Goal: Find specific page/section: Find specific page/section

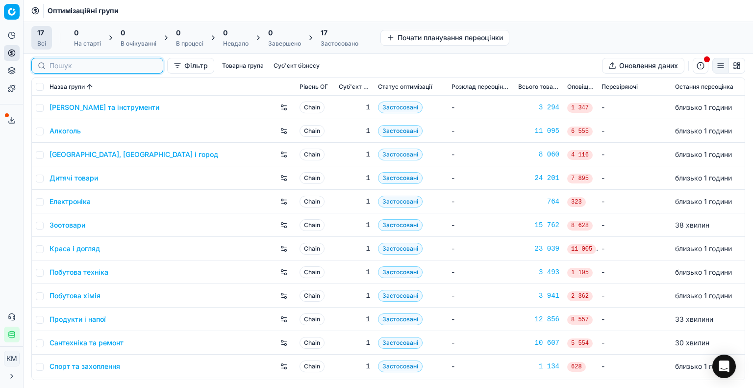
click at [58, 64] on input at bounding box center [102, 66] width 107 height 10
click at [91, 251] on link "Краса і догляд" at bounding box center [74, 249] width 50 height 10
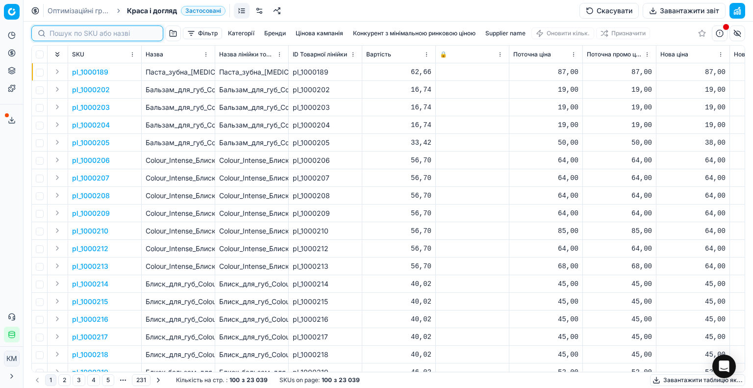
click at [63, 35] on input at bounding box center [102, 33] width 107 height 10
paste input "1314679"
type input "1314679"
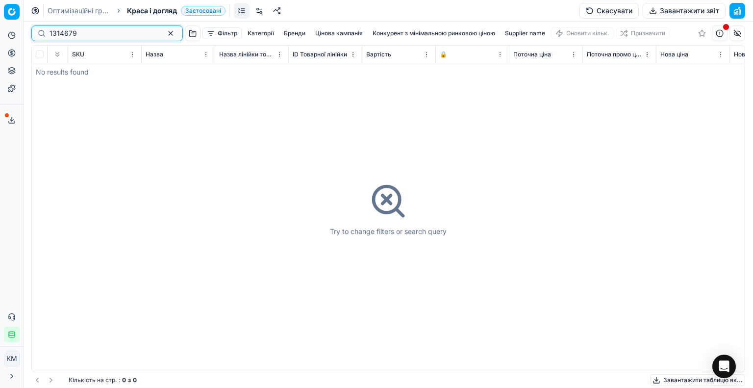
click at [165, 31] on button "button" at bounding box center [171, 33] width 12 height 12
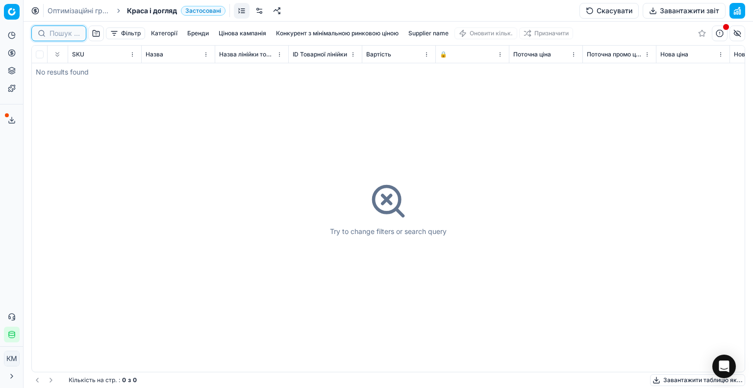
click at [63, 34] on input at bounding box center [64, 33] width 30 height 10
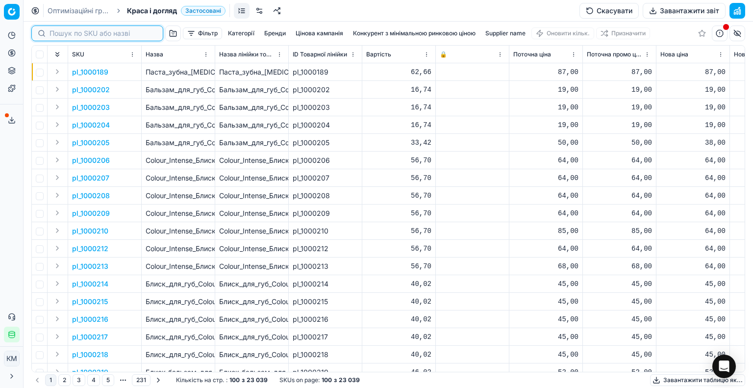
paste input "1314679"
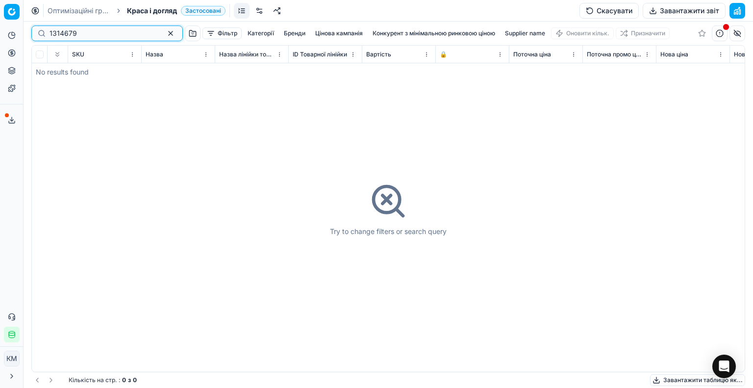
type input "1314679"
click at [165, 36] on button "button" at bounding box center [171, 33] width 12 height 12
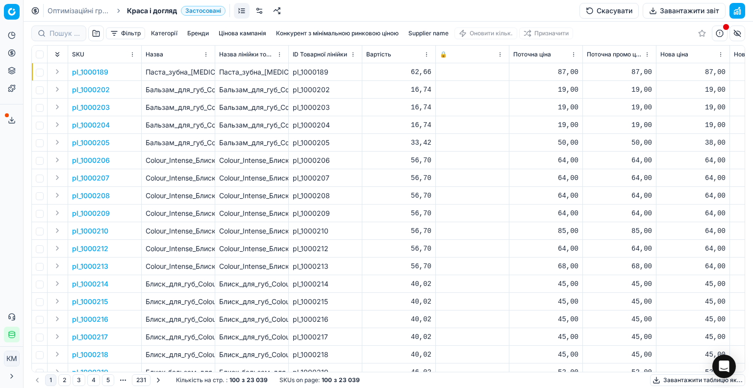
type input "1314679"
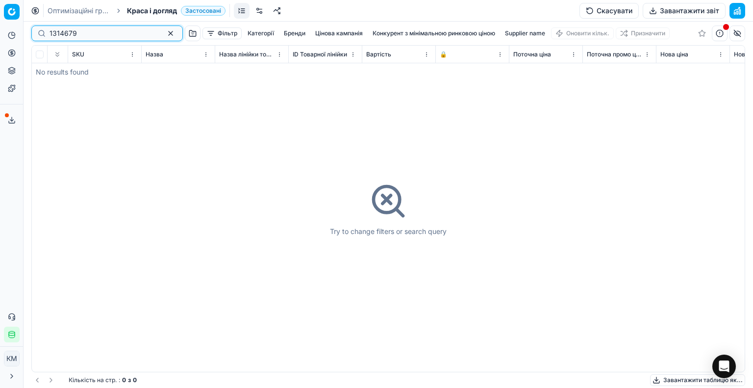
click at [165, 36] on button "button" at bounding box center [171, 33] width 12 height 12
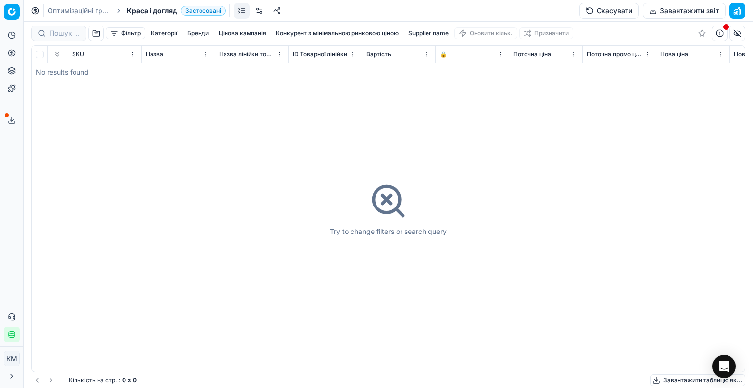
click at [86, 8] on link "Оптимізаційні групи" at bounding box center [79, 11] width 63 height 10
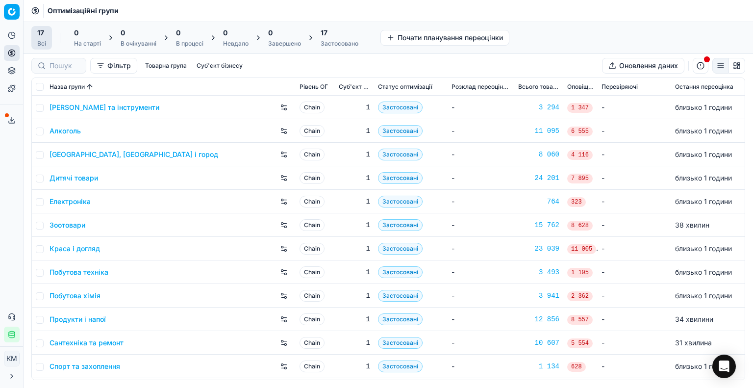
click at [8, 9] on html "Pricing platform Аналітика Цінова оптимізація Асортимент продукції Шаблони Серв…" at bounding box center [376, 194] width 753 height 388
click at [59, 47] on div "Workspace" at bounding box center [58, 49] width 105 height 22
click at [169, 66] on button "Товарна група" at bounding box center [165, 66] width 49 height 12
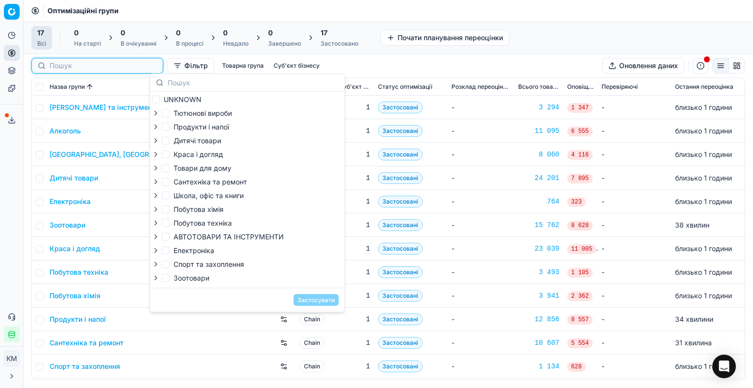
click at [66, 68] on input at bounding box center [102, 66] width 107 height 10
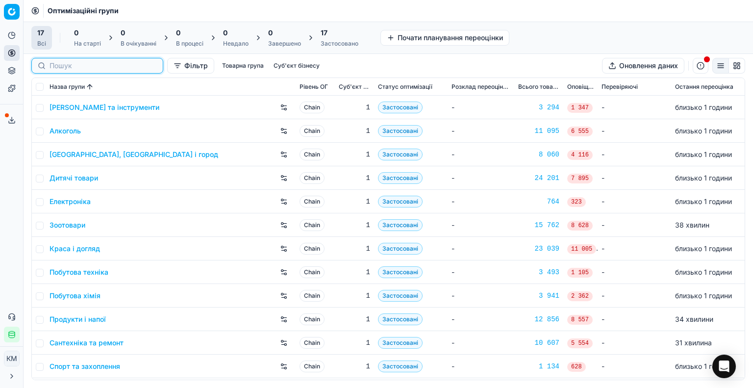
click at [64, 67] on input at bounding box center [102, 66] width 107 height 10
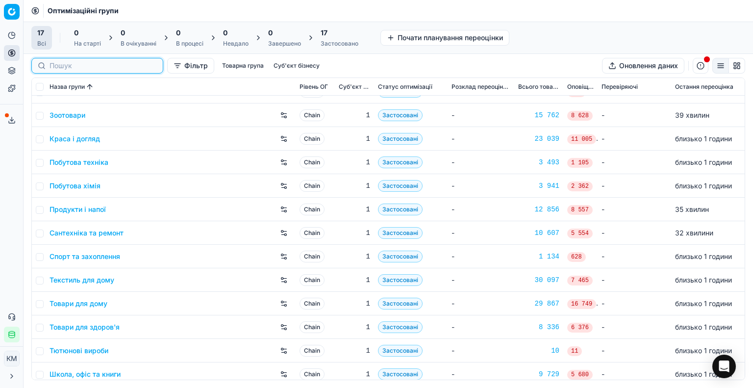
scroll to position [116, 0]
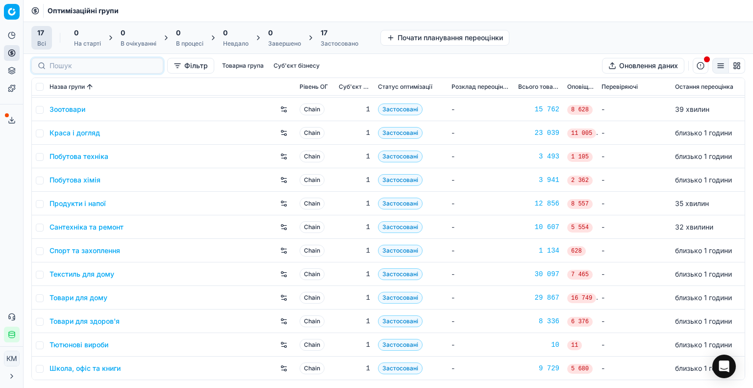
click at [38, 43] on div "Всі" at bounding box center [41, 44] width 9 height 8
click at [74, 66] on input at bounding box center [64, 66] width 30 height 10
paste input "1314679"
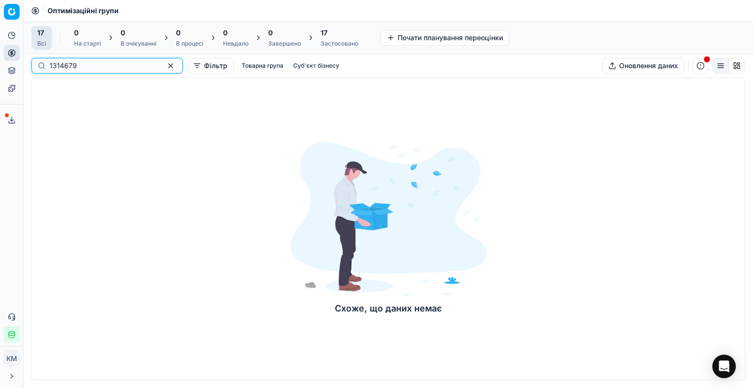
type input "1314679"
click at [165, 68] on button "button" at bounding box center [171, 66] width 12 height 12
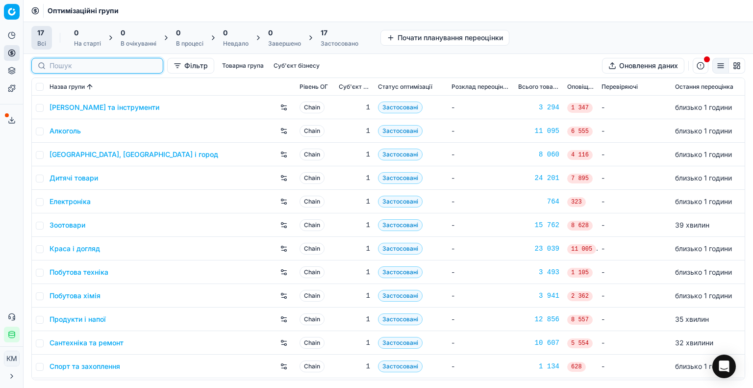
click at [72, 69] on input at bounding box center [102, 66] width 107 height 10
paste input "1314679"
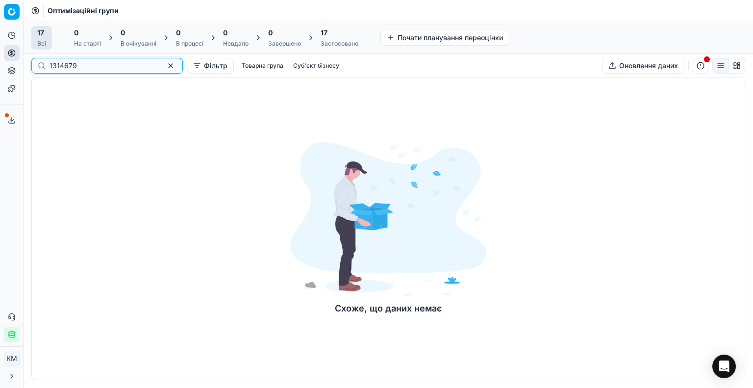
type input "1314679"
drag, startPoint x: 157, startPoint y: 66, endPoint x: 147, endPoint y: 74, distance: 12.9
click at [165, 65] on button "button" at bounding box center [171, 66] width 12 height 12
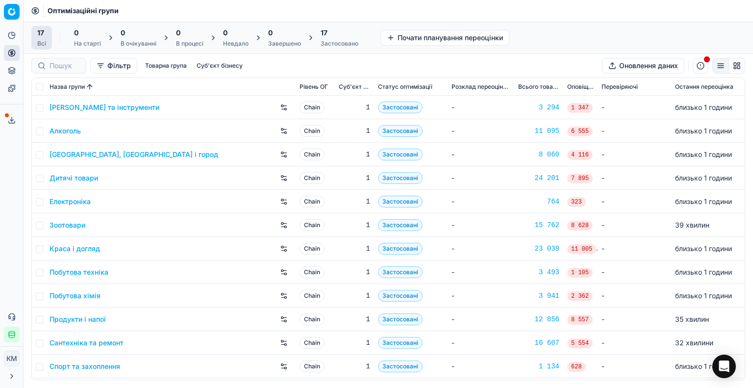
click at [95, 247] on link "Краса і догляд" at bounding box center [74, 249] width 50 height 10
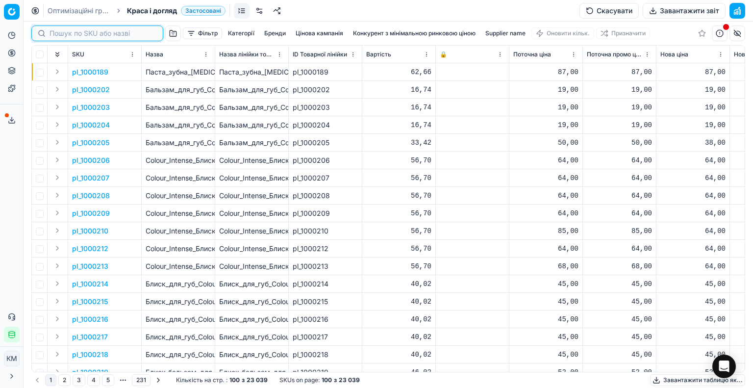
click at [61, 29] on input at bounding box center [102, 33] width 107 height 10
paste input "1314679"
type input "1314679"
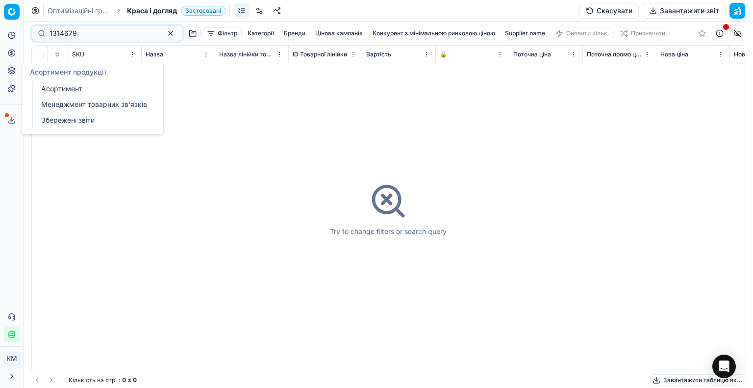
click at [49, 88] on link "Асортимент" at bounding box center [94, 89] width 114 height 14
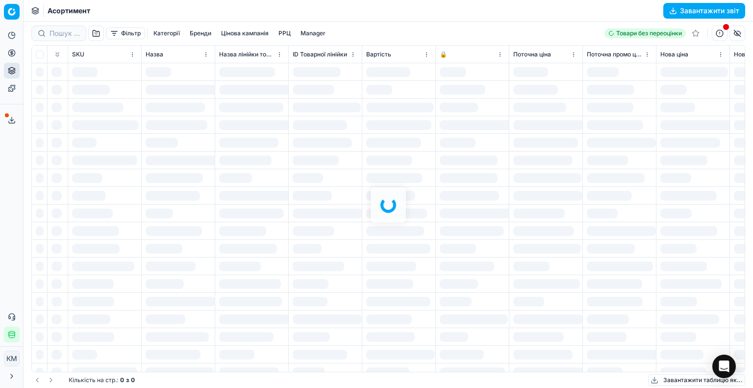
click at [76, 32] on div at bounding box center [388, 205] width 729 height 366
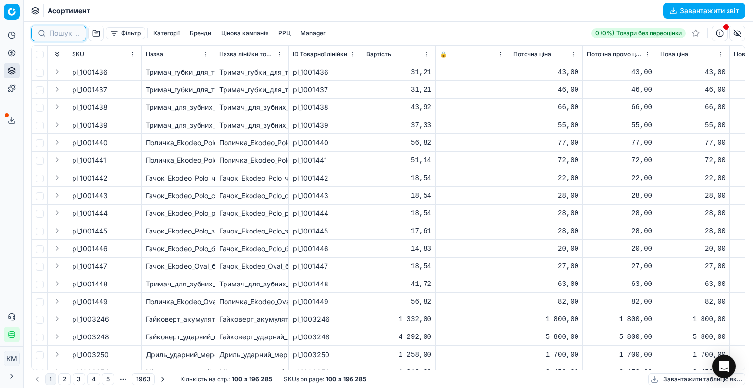
click at [72, 33] on input at bounding box center [64, 33] width 30 height 10
paste input "1314679"
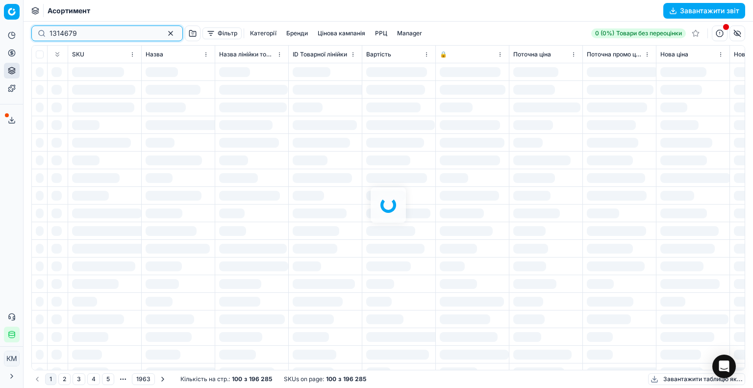
type input "1314679"
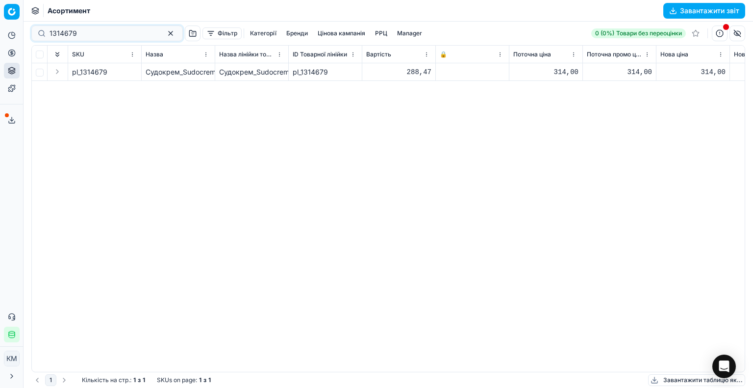
click at [99, 71] on span "pl_1314679" at bounding box center [89, 72] width 35 height 10
drag, startPoint x: 561, startPoint y: 148, endPoint x: 718, endPoint y: 105, distance: 162.4
click at [752, 127] on div "1314679 Фільтр Категорії [PERSON_NAME] кампанія РРЦ Manager 0 (0%) Товари без п…" at bounding box center [388, 205] width 729 height 366
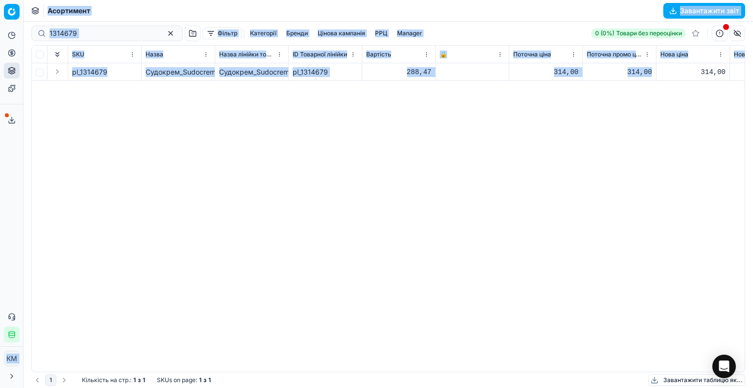
drag, startPoint x: 654, startPoint y: 70, endPoint x: 0, endPoint y: 100, distance: 655.0
click at [0, 100] on div "Pricing platform Аналітика Цінова оптимізація Асортимент продукції Шаблони Серв…" at bounding box center [376, 194] width 753 height 388
click at [165, 33] on button "button" at bounding box center [171, 33] width 12 height 12
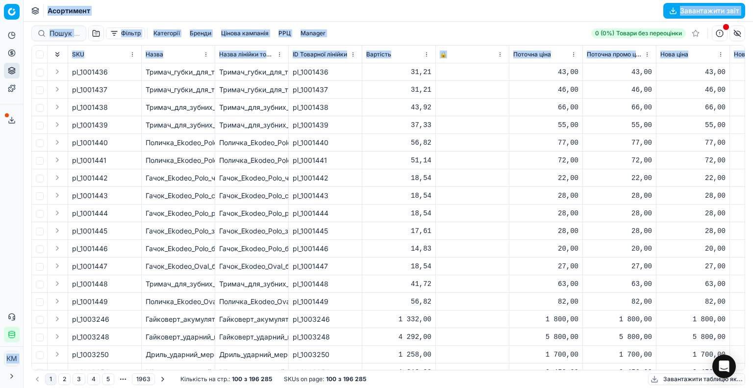
click at [169, 31] on button "Категорії" at bounding box center [166, 33] width 34 height 12
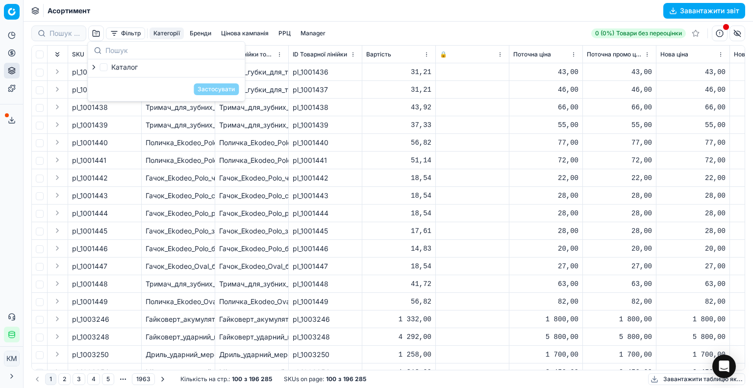
click at [204, 35] on button "Бренди" at bounding box center [200, 33] width 29 height 12
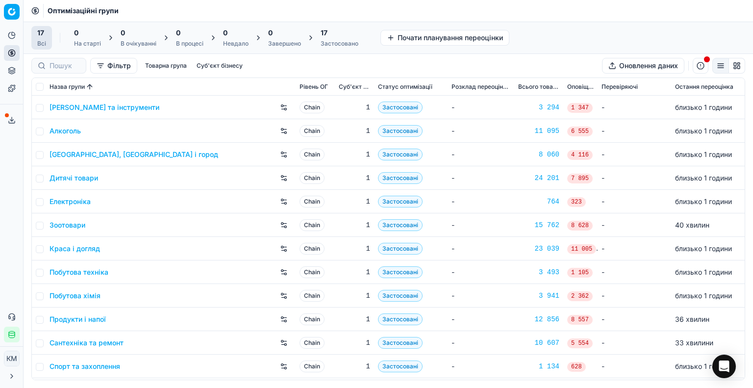
click at [80, 177] on link "Дитячі товари" at bounding box center [73, 178] width 49 height 10
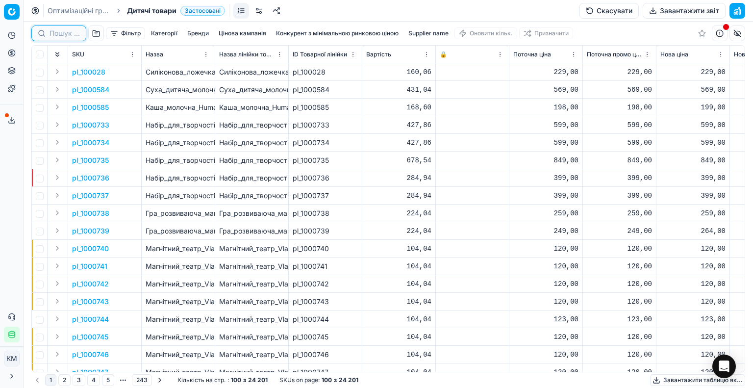
click at [64, 36] on input at bounding box center [64, 33] width 30 height 10
paste input "1314679"
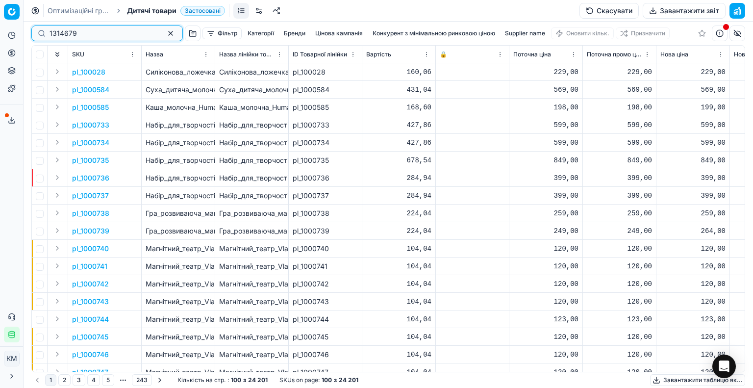
type input "1314679"
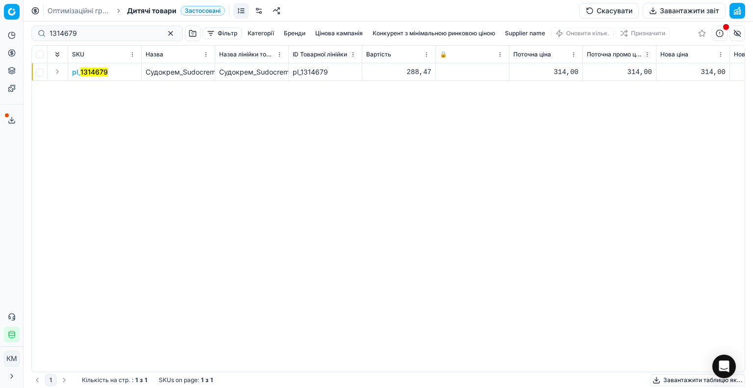
drag, startPoint x: 94, startPoint y: 73, endPoint x: 547, endPoint y: 100, distance: 453.7
click at [104, 70] on mark "1314679" at bounding box center [93, 72] width 27 height 8
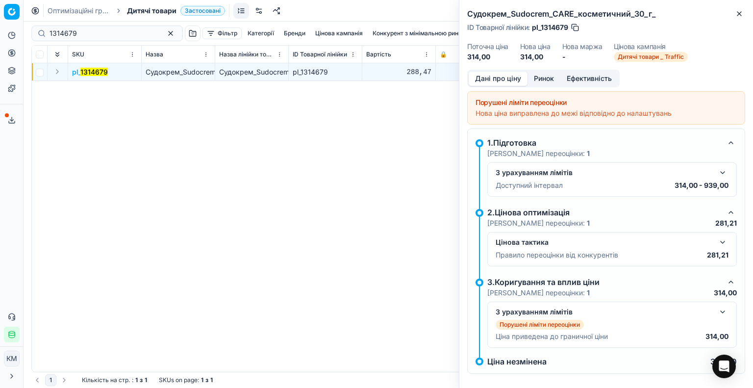
scroll to position [8, 0]
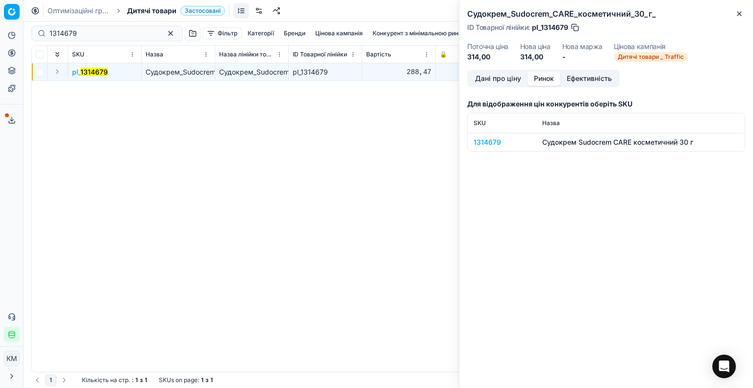
click at [546, 79] on button "Ринок" at bounding box center [543, 79] width 33 height 14
click at [480, 142] on div "1314679" at bounding box center [501, 142] width 57 height 10
